Goal: Information Seeking & Learning: Learn about a topic

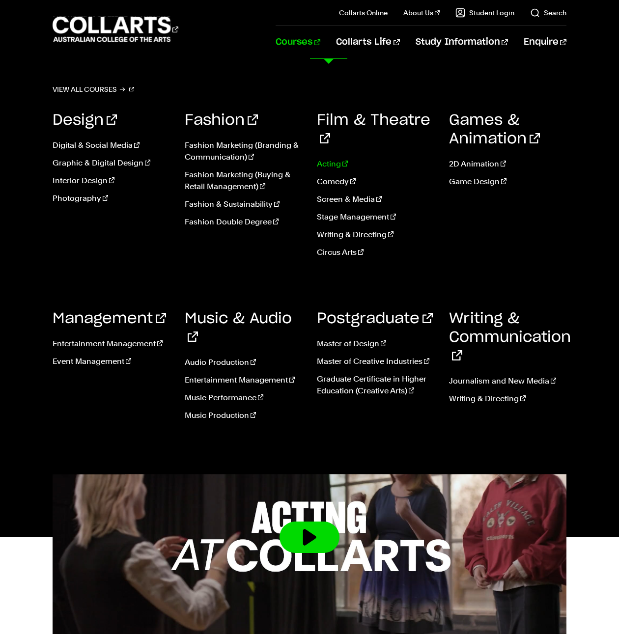
click at [336, 158] on link "Acting" at bounding box center [375, 164] width 117 height 12
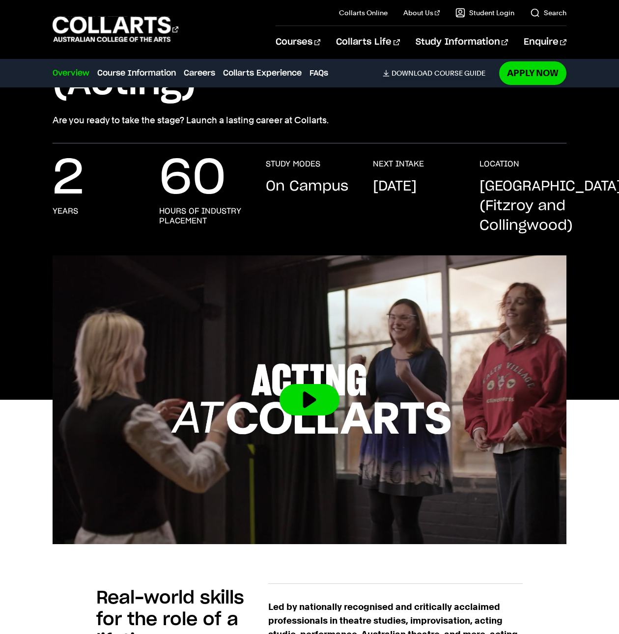
scroll to position [147, 0]
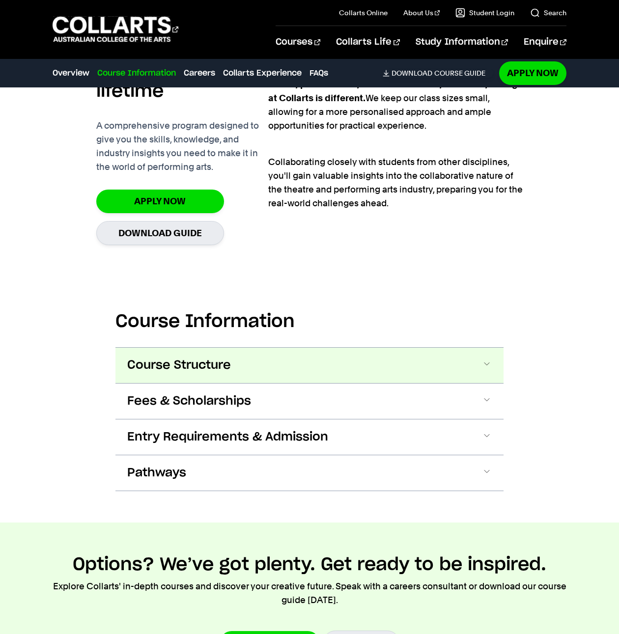
click at [142, 363] on span "Course Structure" at bounding box center [179, 366] width 104 height 16
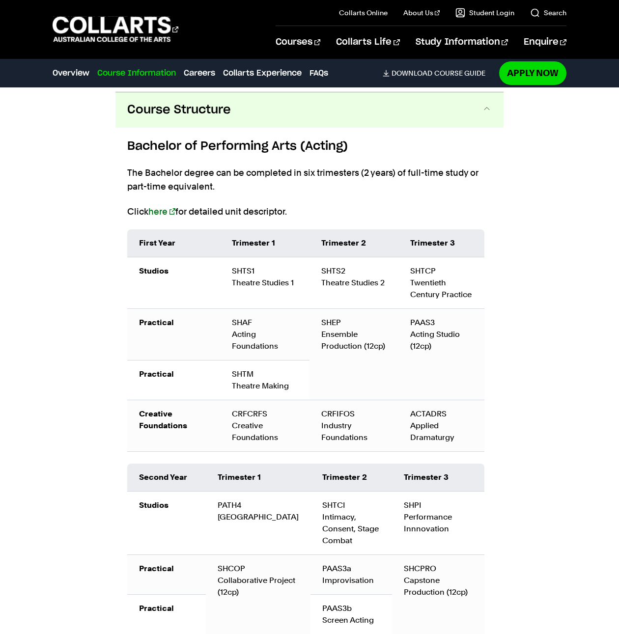
scroll to position [947, 0]
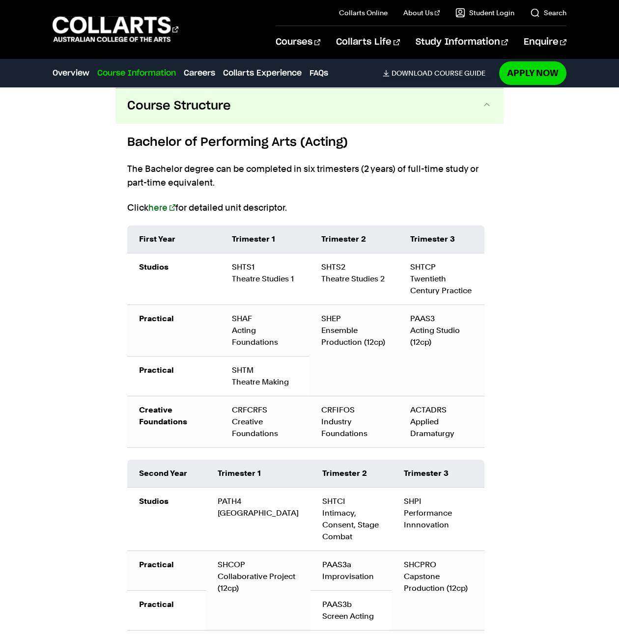
click at [304, 118] on button "Course Structure" at bounding box center [309, 105] width 388 height 35
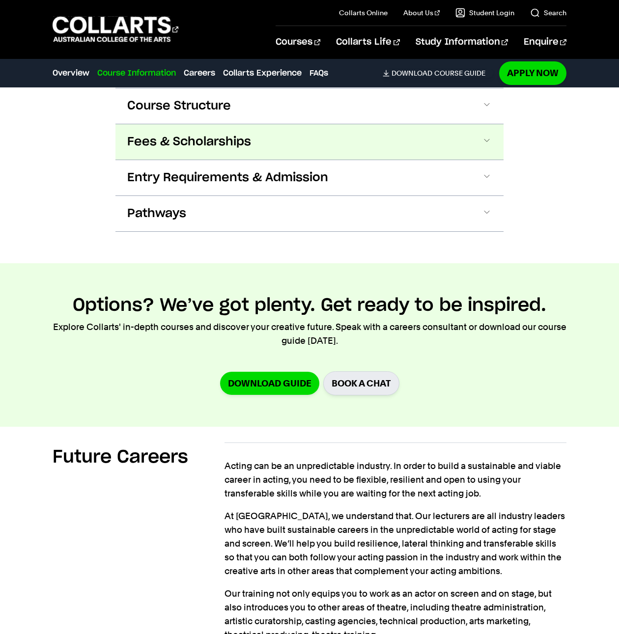
click at [191, 142] on span "Fees & Scholarships" at bounding box center [189, 142] width 124 height 16
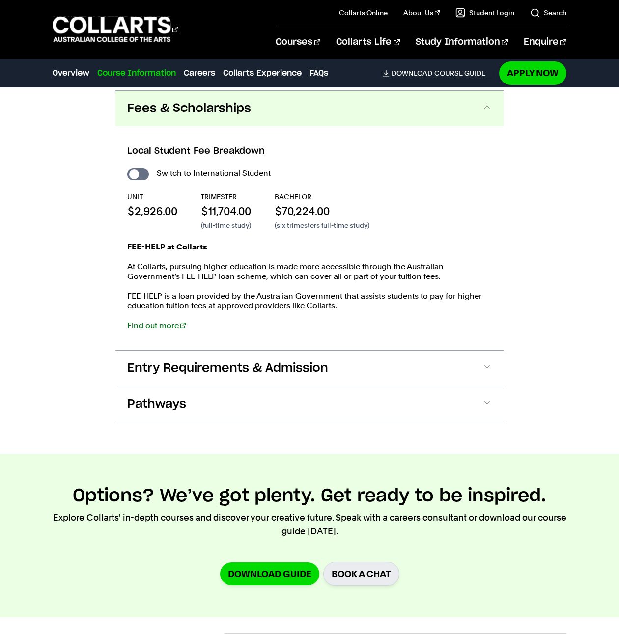
scroll to position [983, 0]
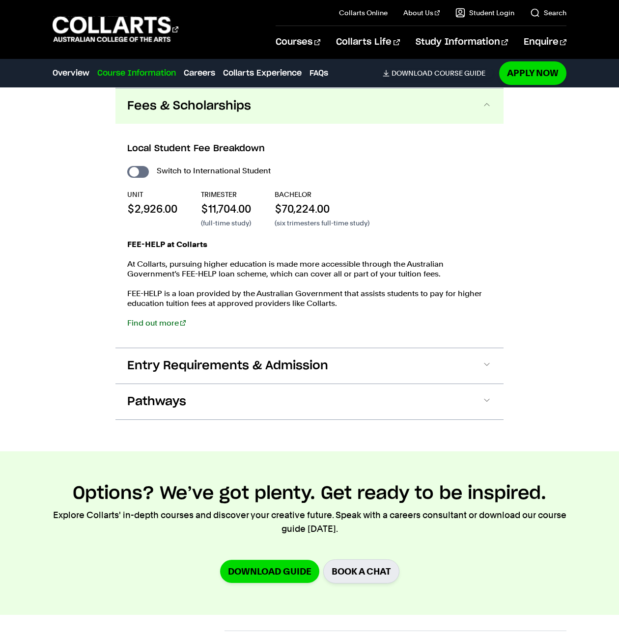
click at [252, 105] on button "Fees & Scholarships" at bounding box center [309, 105] width 388 height 35
